Goal: Submit feedback/report problem: Submit feedback/report problem

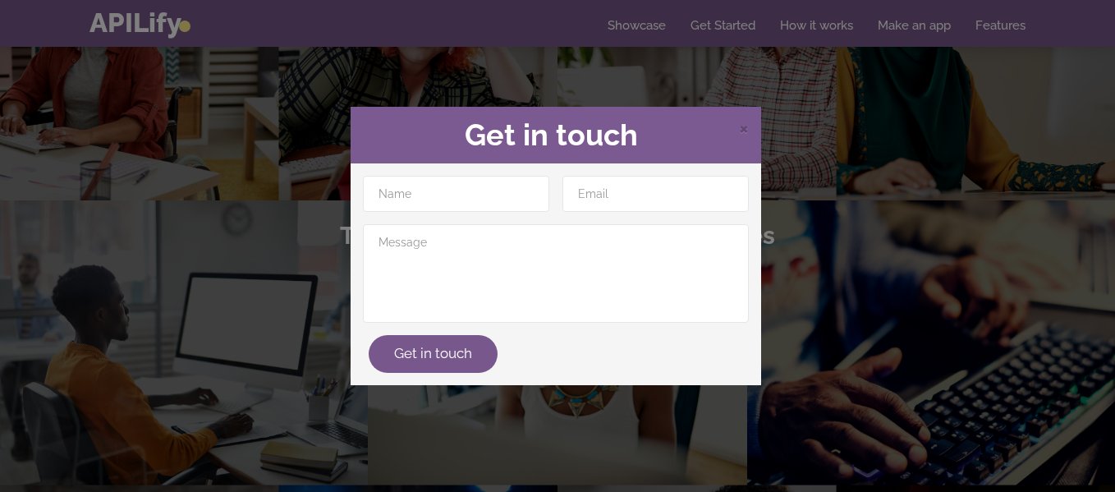
scroll to position [76, 0]
click at [431, 191] on input "text" at bounding box center [456, 194] width 186 height 36
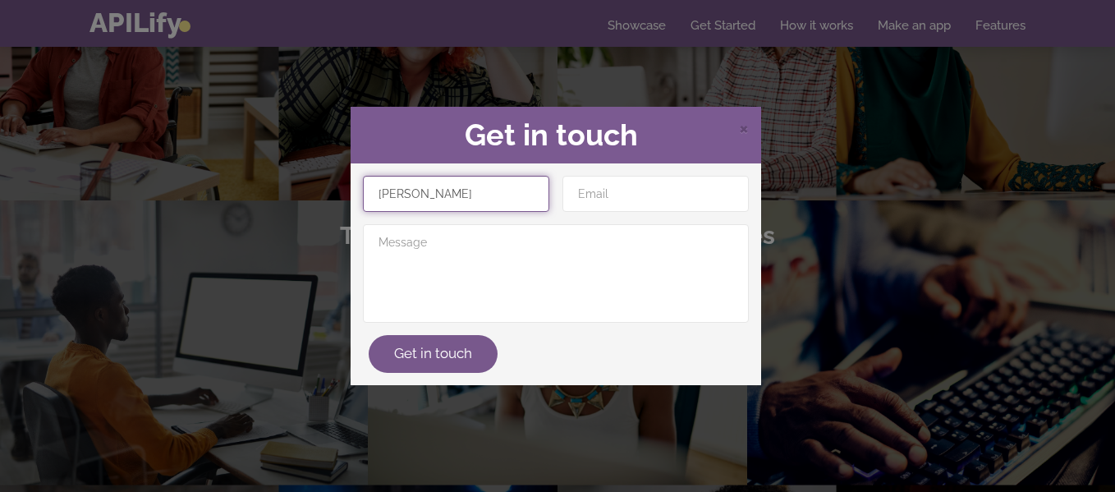
type input "[PERSON_NAME]"
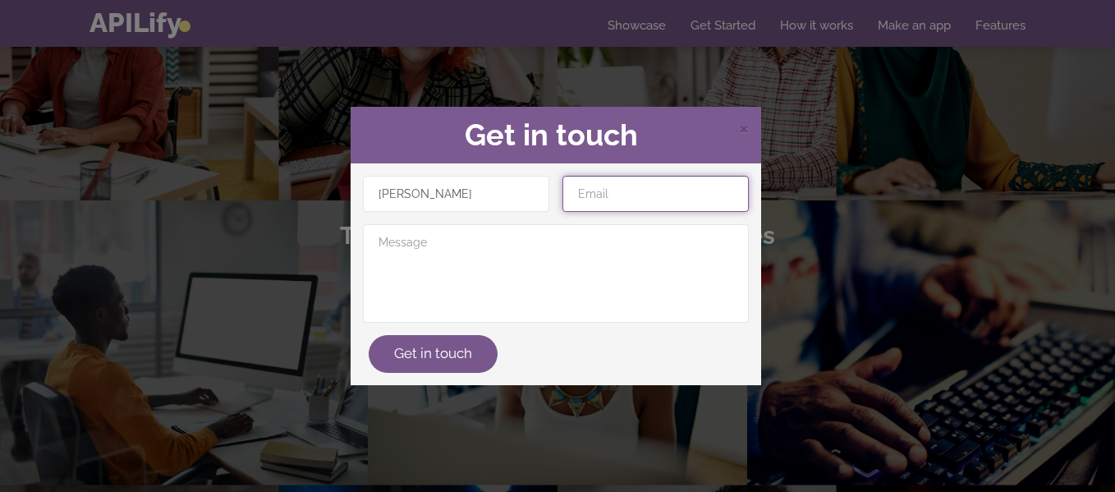
click at [607, 195] on input "email" at bounding box center [656, 194] width 186 height 36
type input "cichician@.gmail"
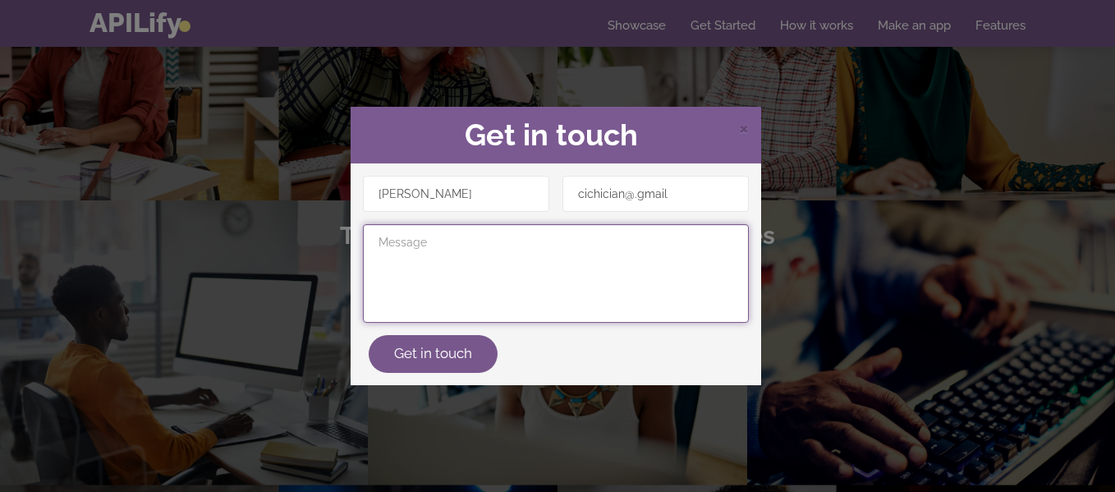
click at [372, 241] on textarea at bounding box center [556, 273] width 386 height 99
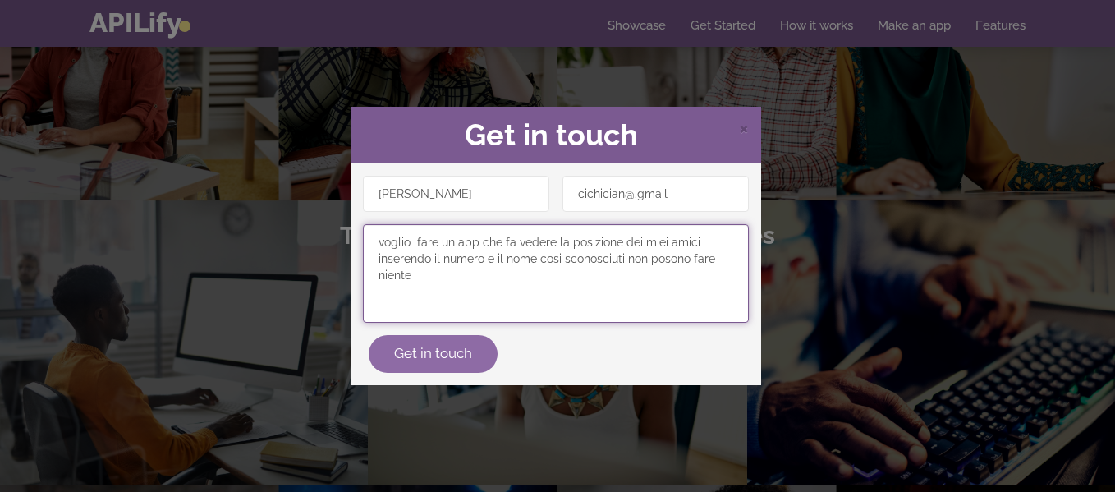
type textarea "voglio fare un app che fa vedere la posizione dei miei amici inserendo il numer…"
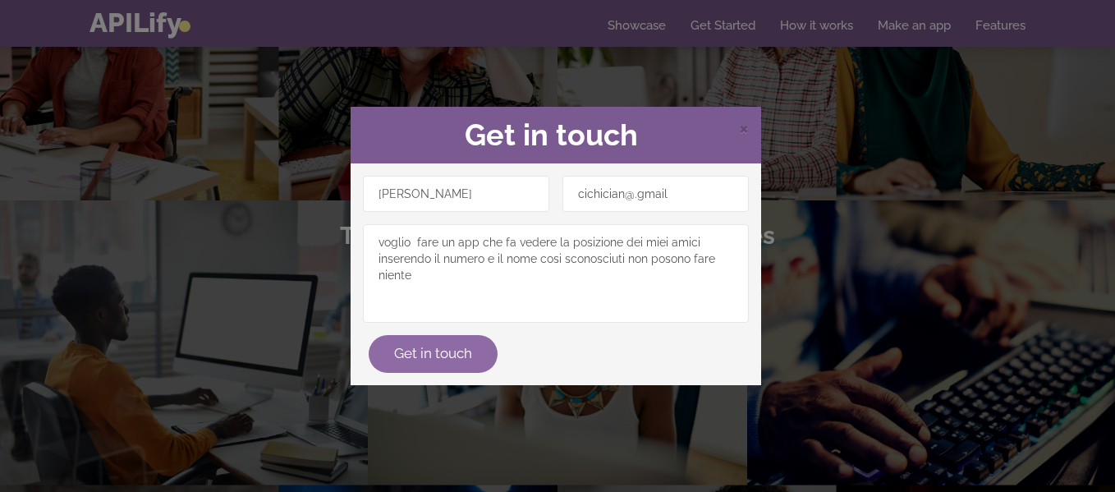
click at [422, 350] on button "Get in touch" at bounding box center [433, 354] width 129 height 38
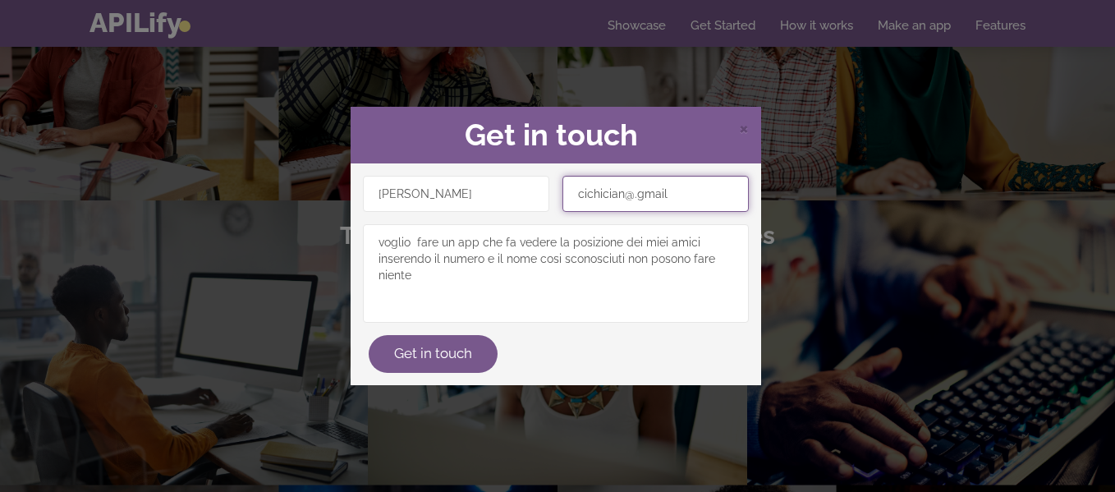
click at [678, 191] on input "cichician@.gmail" at bounding box center [656, 194] width 186 height 36
type input "c"
type input "f"
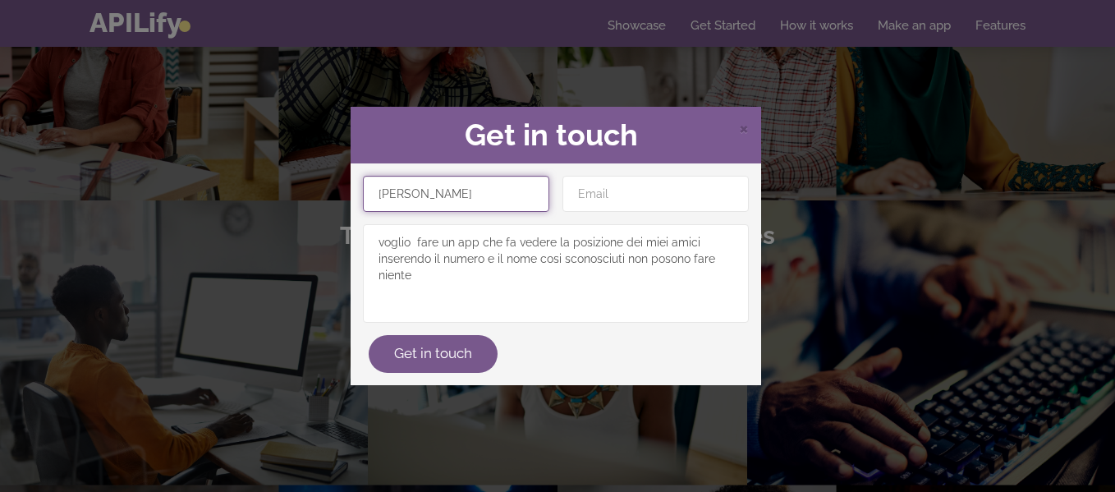
click at [499, 204] on input "[PERSON_NAME]" at bounding box center [456, 194] width 186 height 36
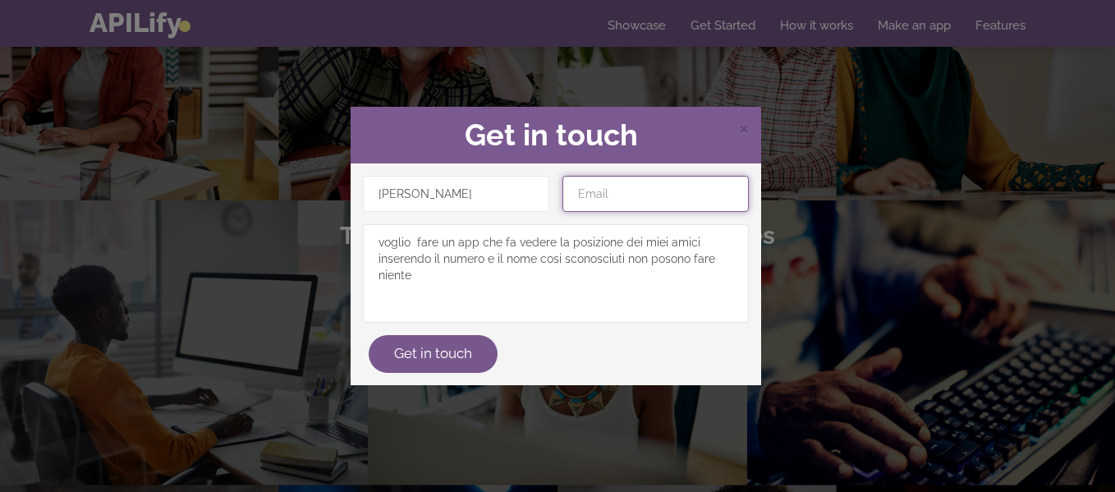
click at [669, 191] on input "email" at bounding box center [656, 194] width 186 height 36
type input "[EMAIL_ADDRESS][DOMAIN_NAME]"
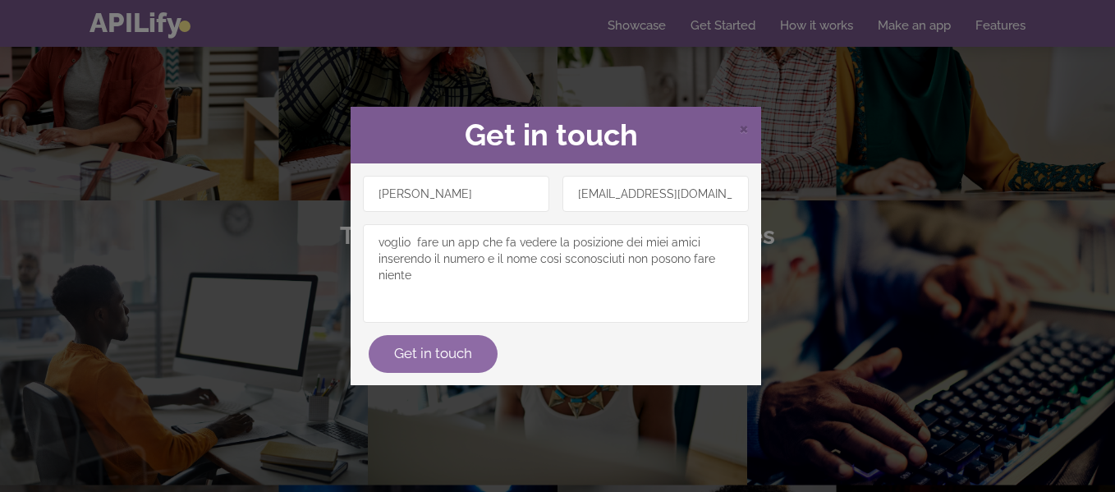
click at [407, 354] on button "Get in touch" at bounding box center [433, 354] width 129 height 38
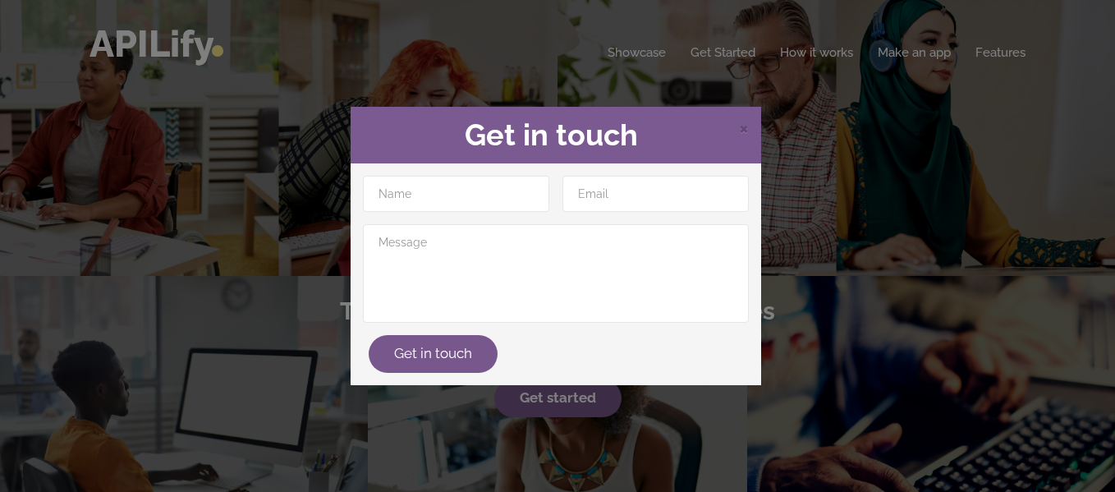
drag, startPoint x: 462, startPoint y: 172, endPoint x: 409, endPoint y: 186, distance: 54.2
click at [409, 186] on div "Get in touch" at bounding box center [556, 274] width 411 height 222
click at [409, 186] on input "text" at bounding box center [456, 194] width 186 height 36
click at [372, 195] on input "text" at bounding box center [456, 194] width 186 height 36
type input "[PERSON_NAME]"
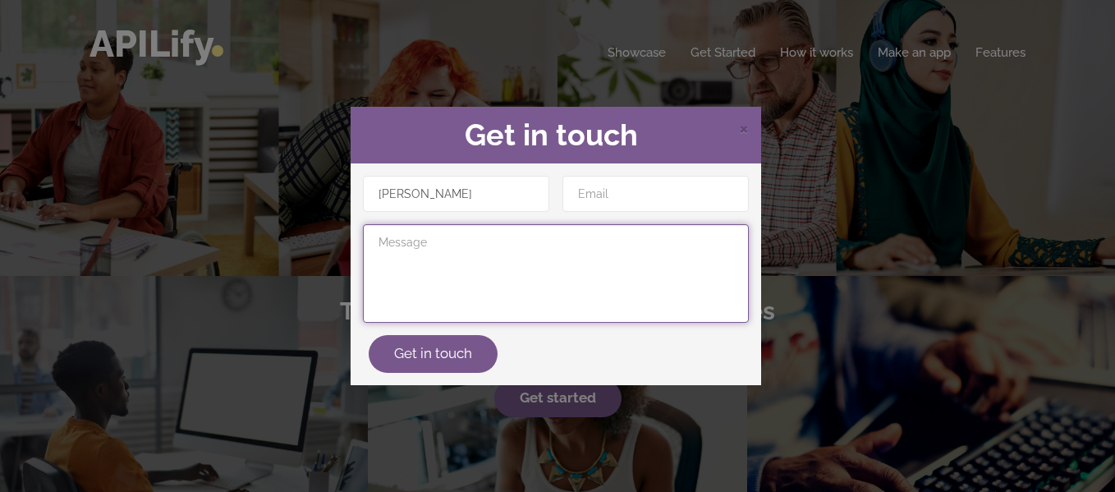
click at [437, 228] on textarea at bounding box center [556, 273] width 386 height 99
click at [390, 255] on textarea at bounding box center [556, 273] width 386 height 99
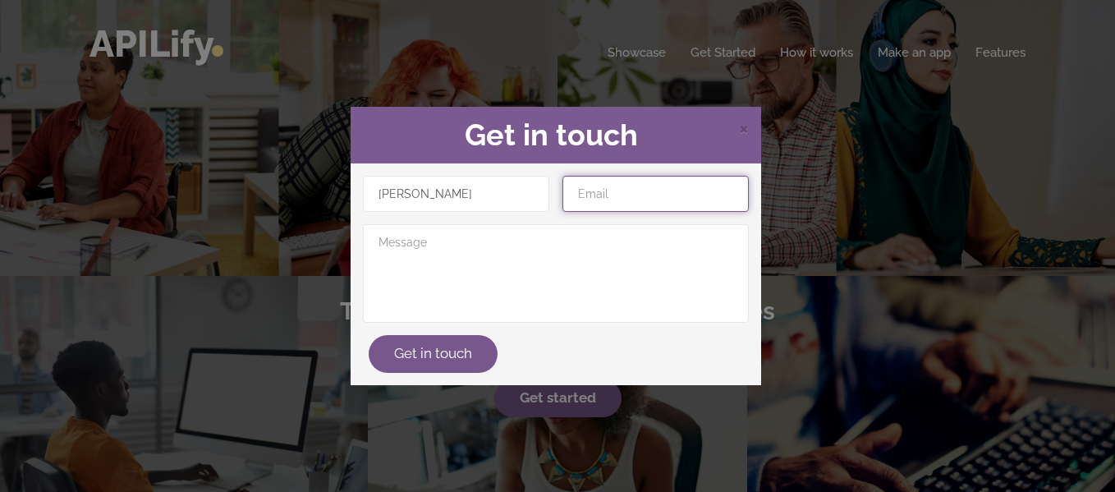
click at [578, 193] on input "email" at bounding box center [656, 194] width 186 height 36
type input "[EMAIL_ADDRESS][DOMAIN_NAME]"
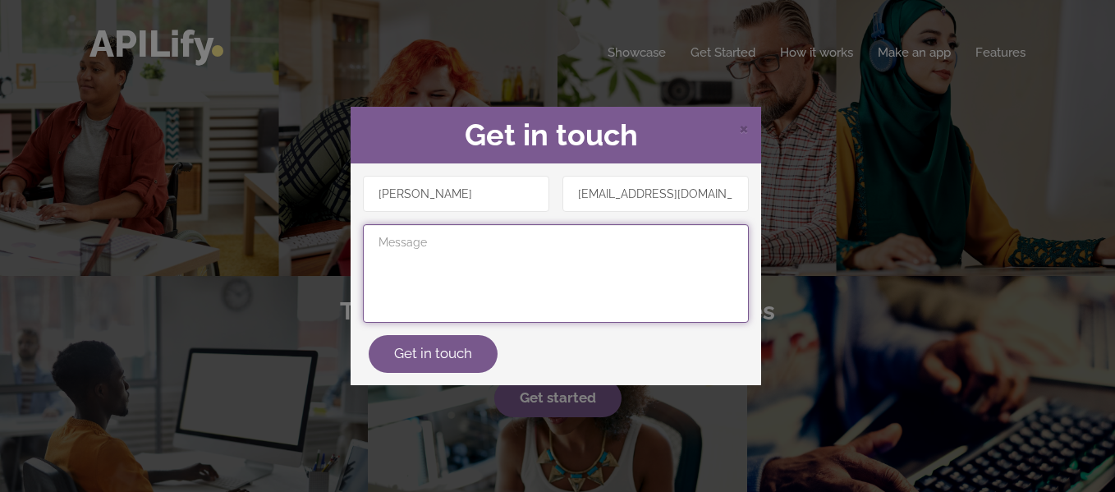
click at [467, 264] on textarea at bounding box center [556, 273] width 386 height 99
type textarea "y"
type textarea "hi"
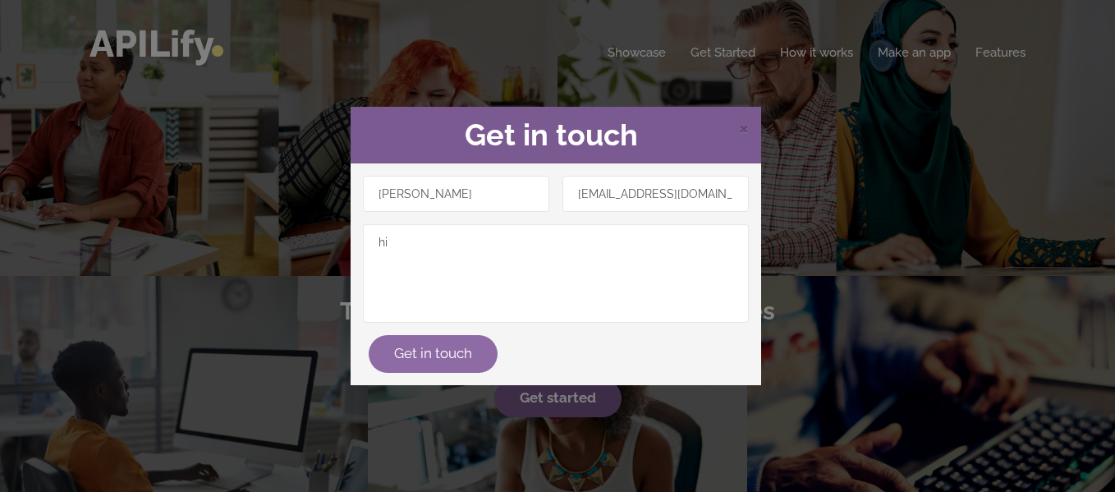
click at [416, 355] on button "Get in touch" at bounding box center [433, 354] width 129 height 38
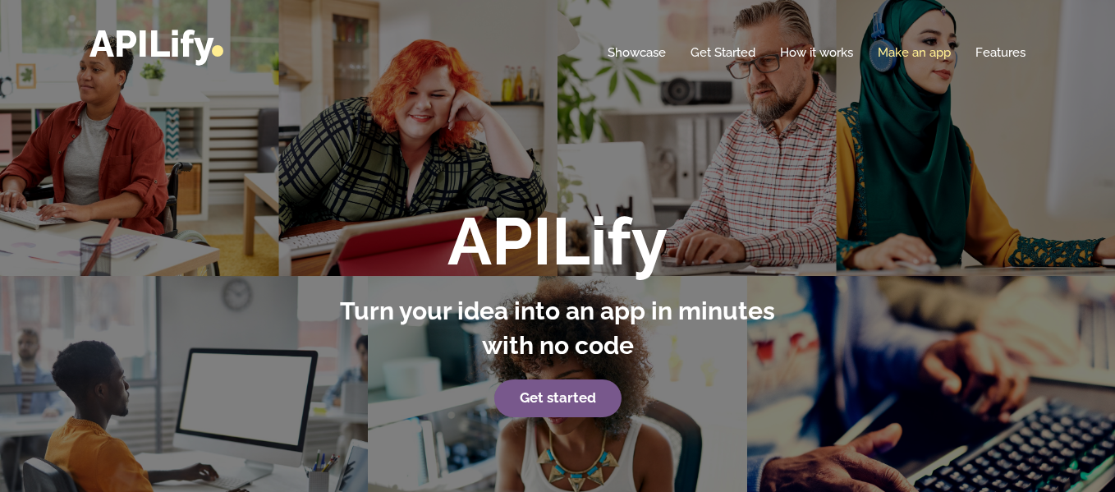
click at [921, 57] on link "Make an app" at bounding box center [914, 52] width 73 height 16
click at [912, 52] on link "Make an app" at bounding box center [914, 52] width 73 height 16
